Goal: Information Seeking & Learning: Understand process/instructions

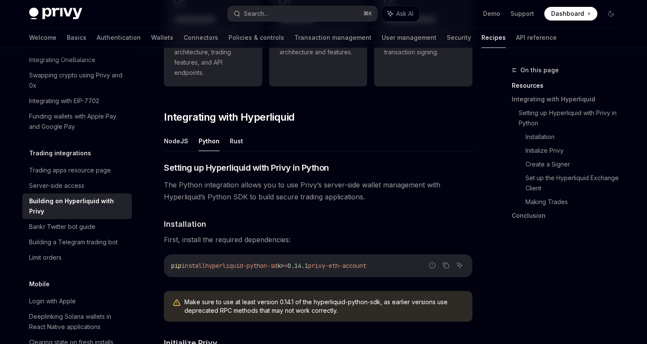
scroll to position [262, 0]
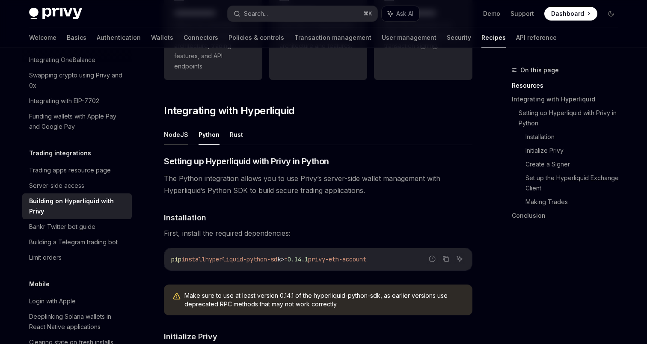
click at [168, 138] on button "NodeJS" at bounding box center [176, 135] width 24 height 20
type textarea "*"
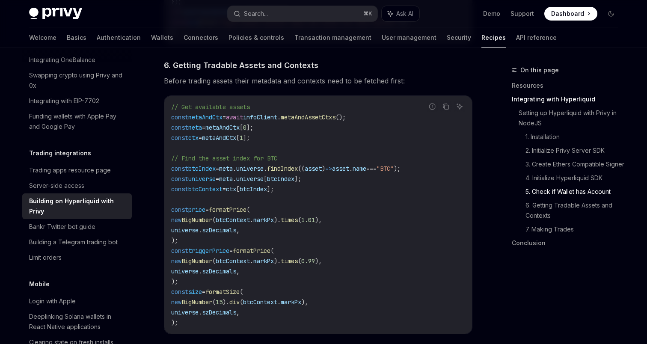
scroll to position [1196, 0]
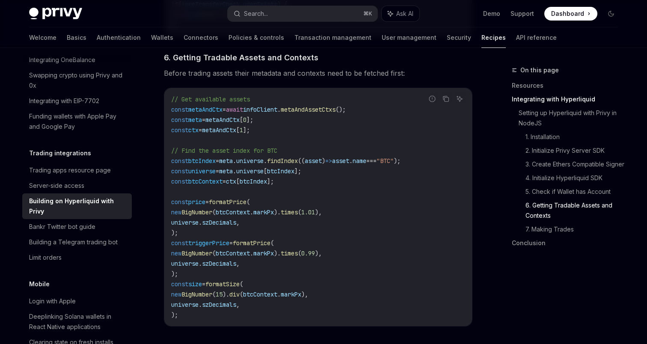
click at [336, 113] on span "metaAndAssetCtxs" at bounding box center [308, 110] width 55 height 8
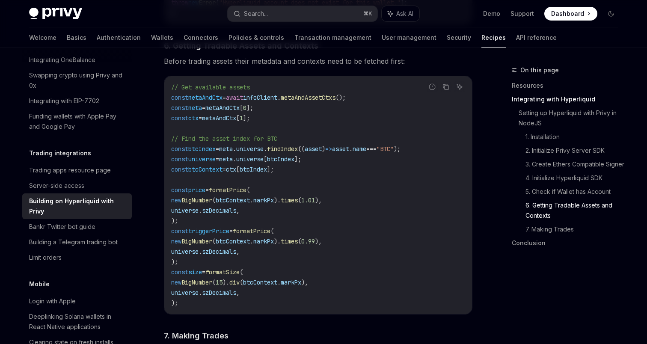
click at [305, 149] on span "((" at bounding box center [301, 149] width 7 height 8
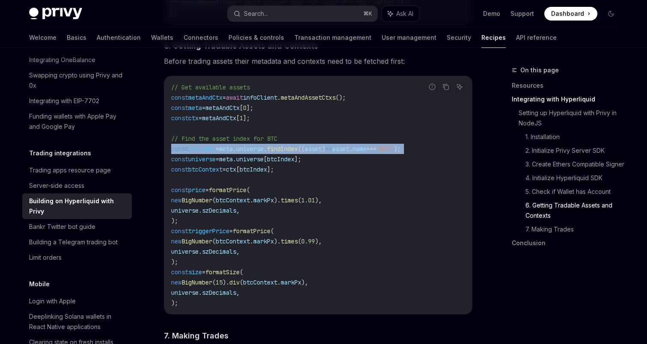
click at [305, 149] on span "((" at bounding box center [301, 149] width 7 height 8
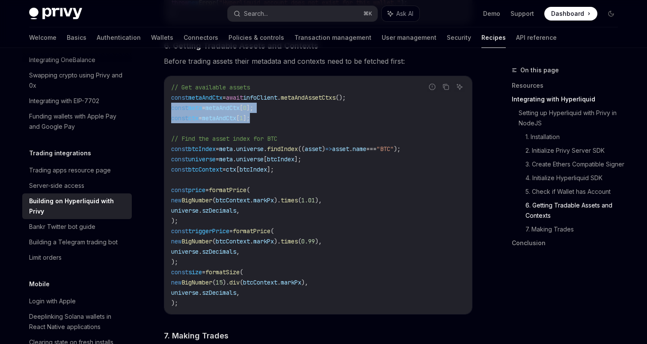
drag, startPoint x: 281, startPoint y: 125, endPoint x: 160, endPoint y: 113, distance: 122.2
click at [209, 99] on span "metaAndCtx" at bounding box center [205, 98] width 34 height 8
copy span "metaAndCtx"
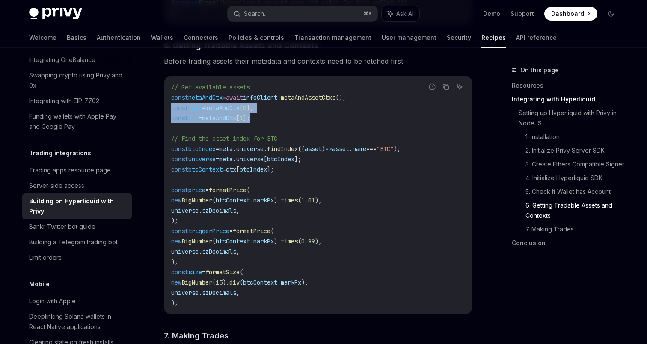
drag, startPoint x: 274, startPoint y: 122, endPoint x: 167, endPoint y: 112, distance: 107.5
click at [167, 112] on div "// Get available assets const metaAndCtx = await infoClient . metaAndAssetCtxs …" at bounding box center [318, 195] width 308 height 238
copy code "const meta = metaAndCtx [ 0 ]; const ctx = metaAndCtx [ 1 ];"
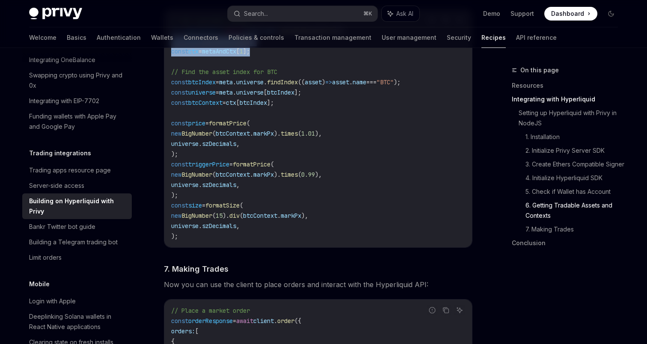
scroll to position [1277, 0]
